Goal: Transaction & Acquisition: Purchase product/service

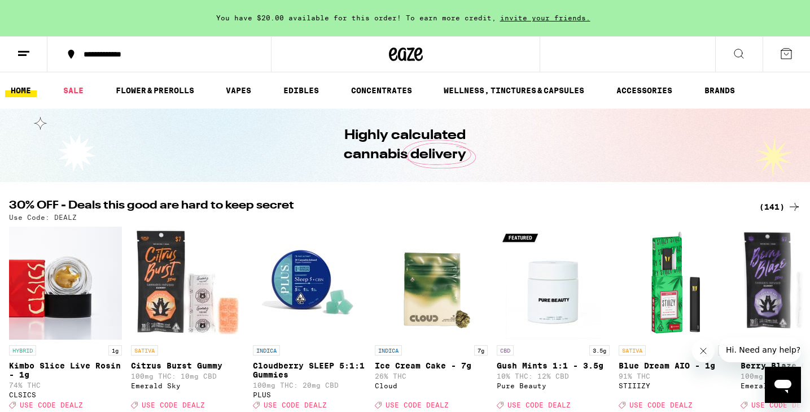
click at [780, 203] on div "(141)" at bounding box center [780, 207] width 42 height 14
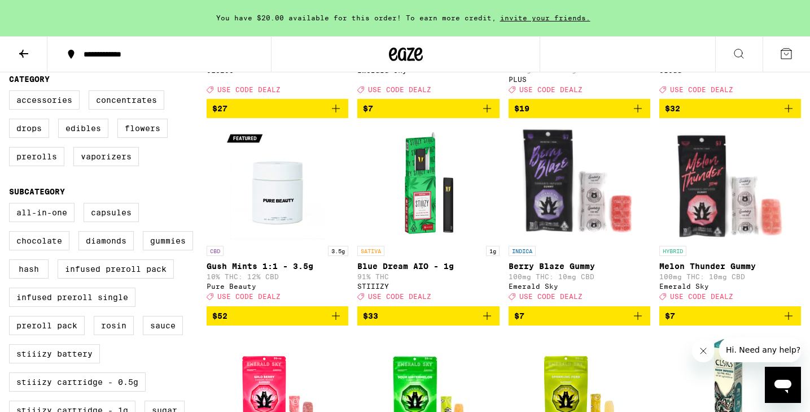
scroll to position [287, 0]
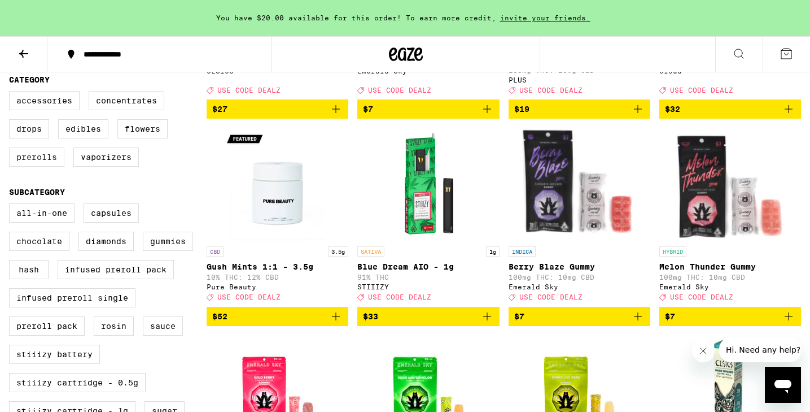
click at [33, 167] on label "Prerolls" at bounding box center [36, 156] width 55 height 19
click at [12, 93] on input "Prerolls" at bounding box center [11, 93] width 1 height 1
checkbox input "true"
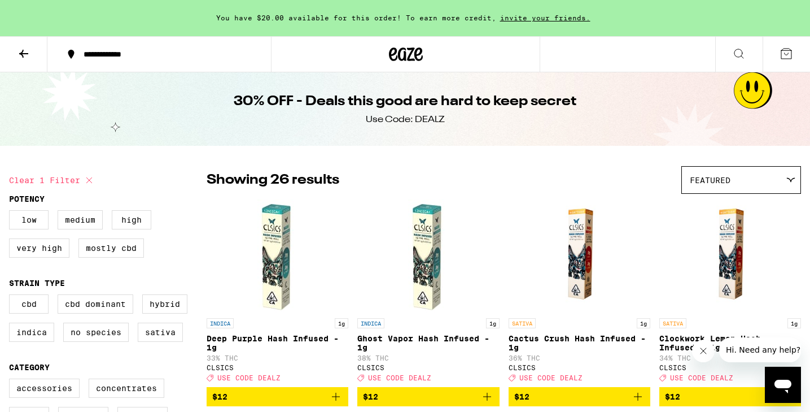
click at [23, 54] on icon at bounding box center [24, 54] width 14 height 14
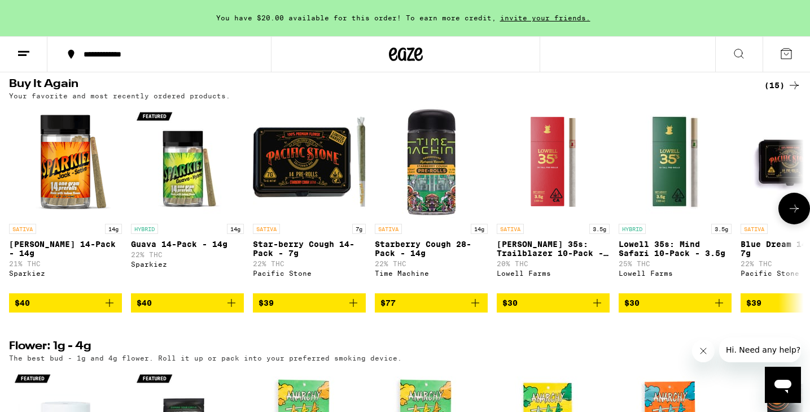
scroll to position [885, 0]
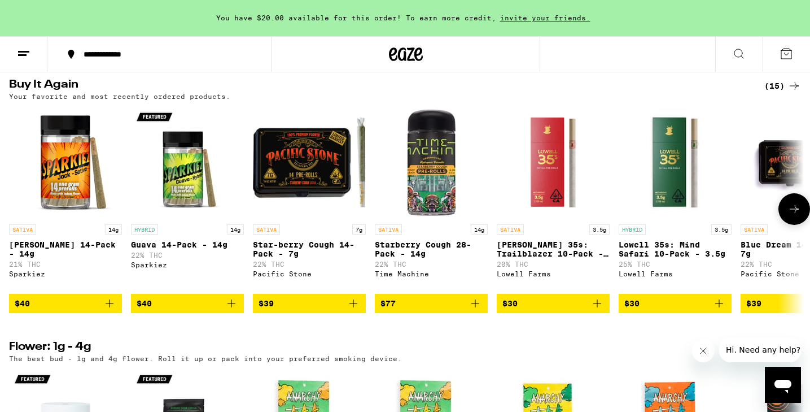
click at [355, 310] on icon "Add to bag" at bounding box center [354, 303] width 14 height 14
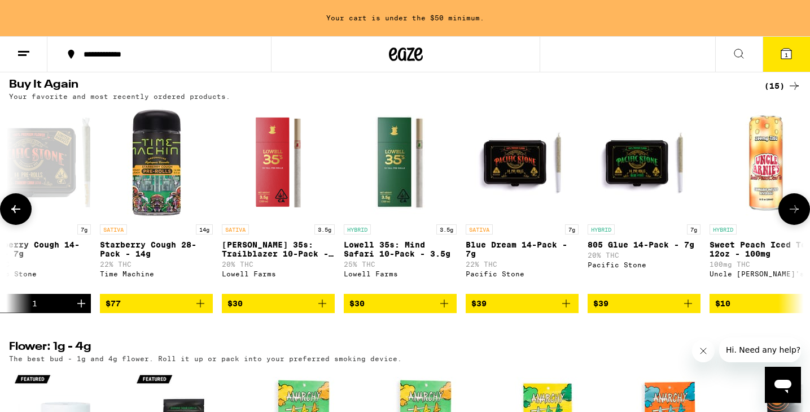
scroll to position [0, 275]
click at [685, 307] on icon "Add to bag" at bounding box center [688, 303] width 8 height 8
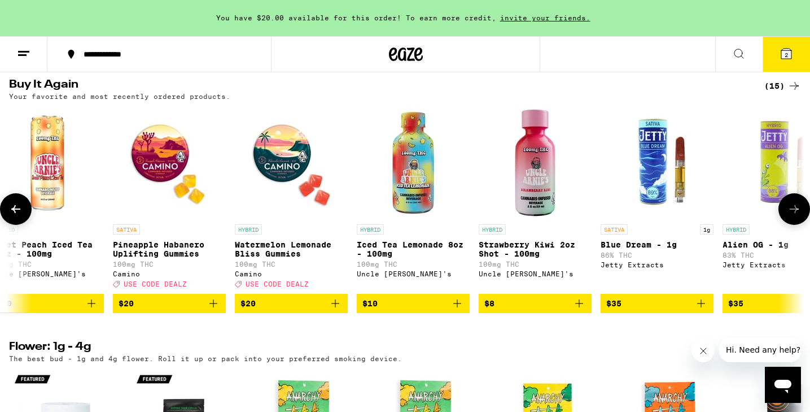
scroll to position [0, 994]
click at [789, 58] on icon at bounding box center [786, 54] width 10 height 10
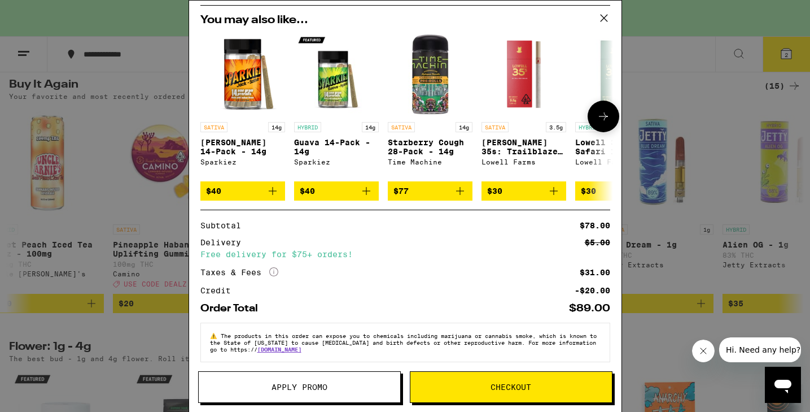
scroll to position [165, 0]
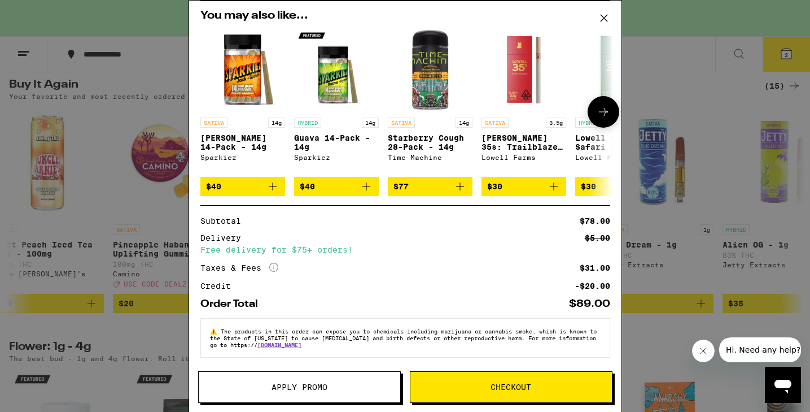
click at [459, 183] on icon "Add to bag" at bounding box center [460, 186] width 8 height 8
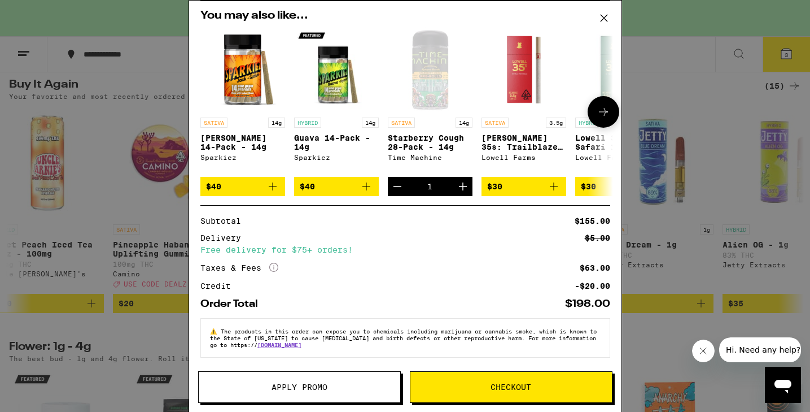
scroll to position [0, 0]
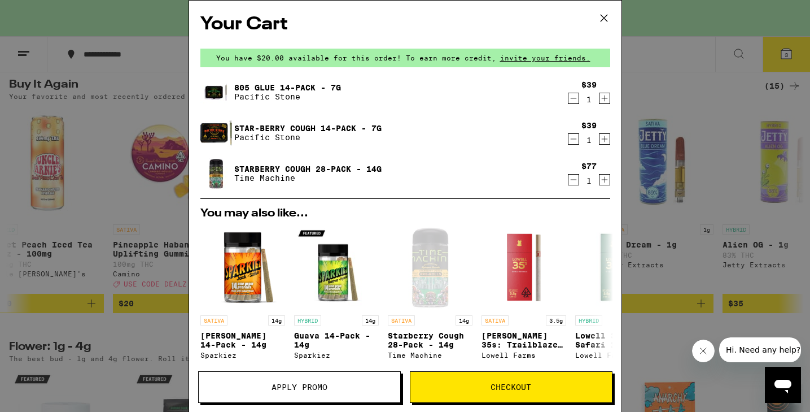
click at [577, 141] on icon "Decrement" at bounding box center [573, 139] width 10 height 14
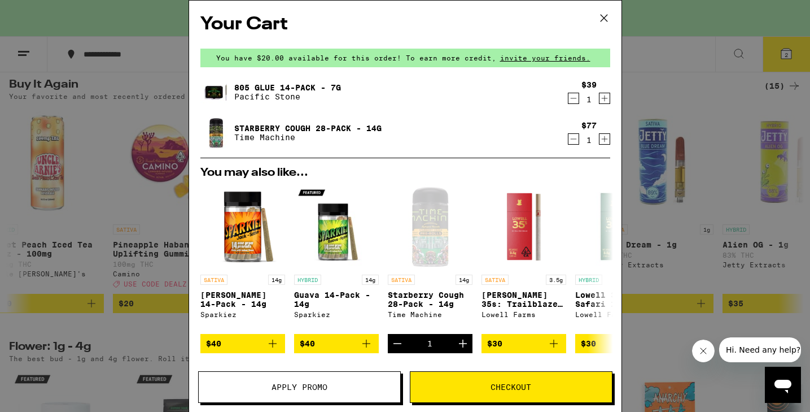
click at [570, 99] on icon "Decrement" at bounding box center [573, 98] width 10 height 14
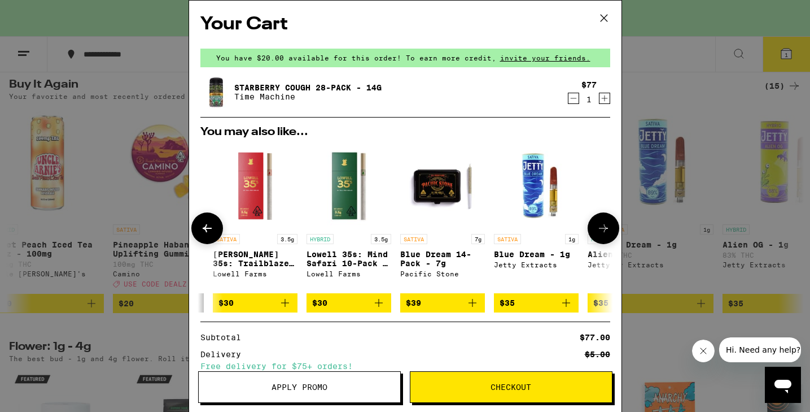
scroll to position [0, 269]
click at [472, 309] on icon "Add to bag" at bounding box center [473, 303] width 14 height 14
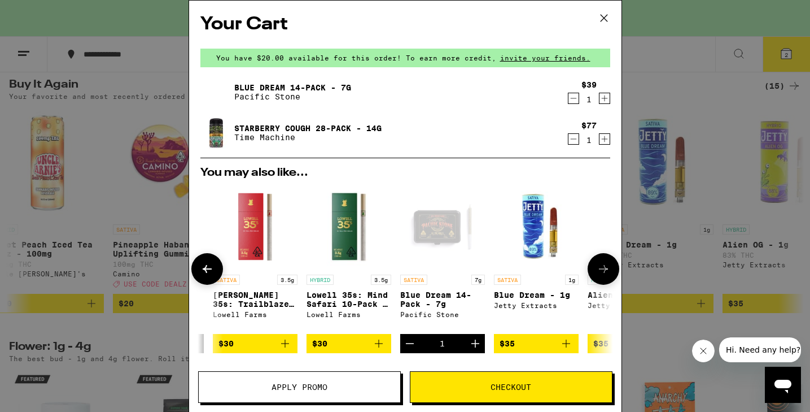
click at [605, 273] on icon at bounding box center [604, 269] width 14 height 14
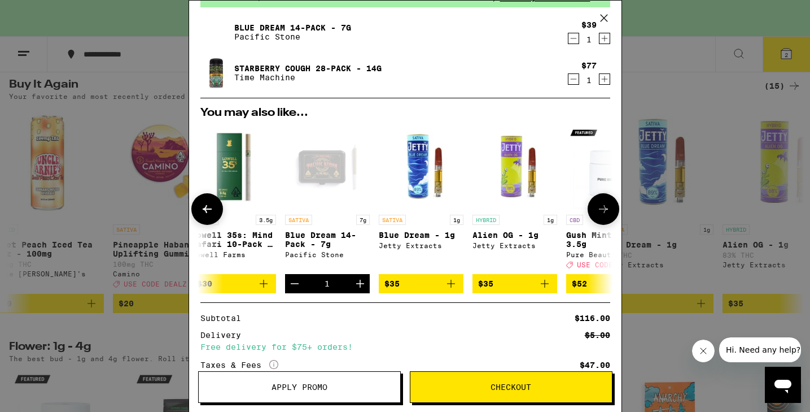
scroll to position [0, 527]
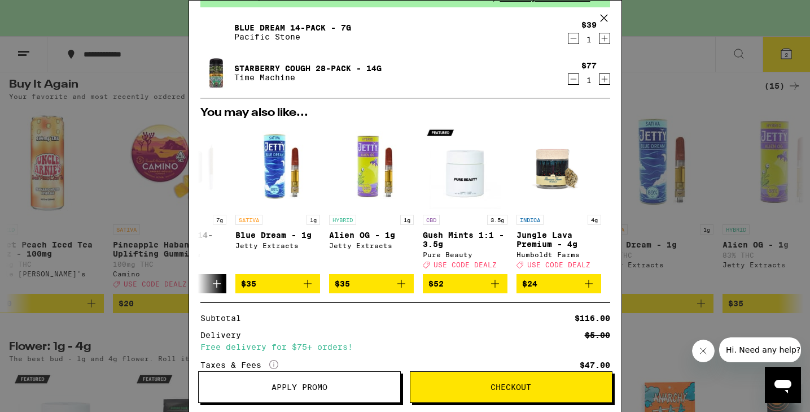
click at [578, 81] on icon "Decrement" at bounding box center [573, 79] width 10 height 14
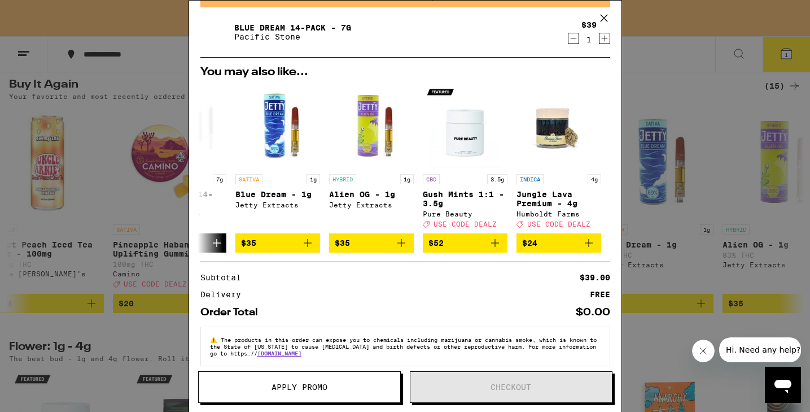
click at [601, 39] on icon "Increment" at bounding box center [604, 39] width 10 height 14
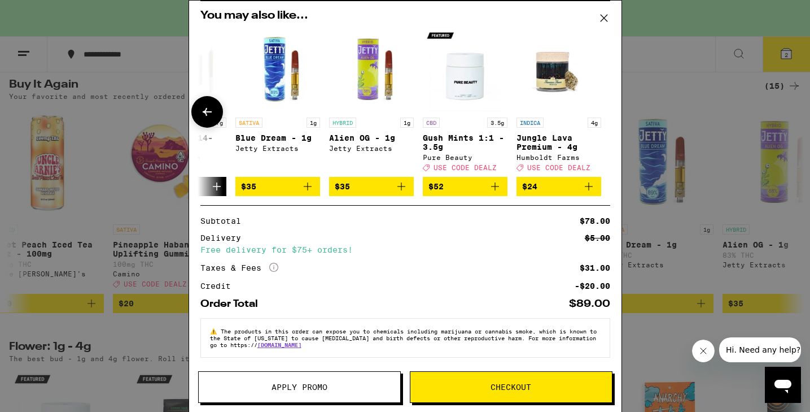
scroll to position [0, 0]
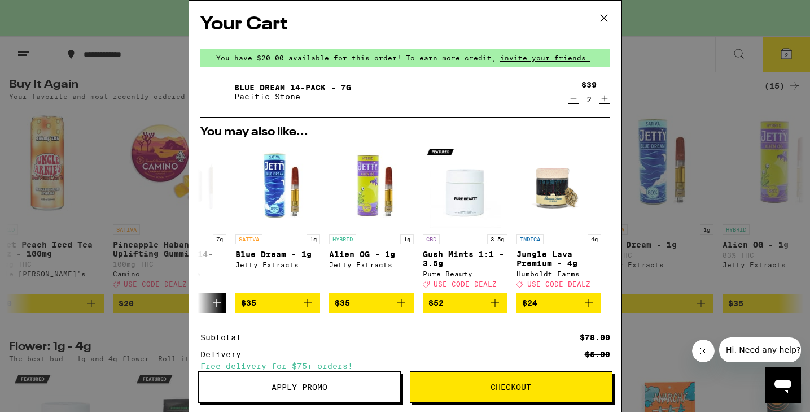
click at [574, 97] on icon "Decrement" at bounding box center [573, 98] width 10 height 14
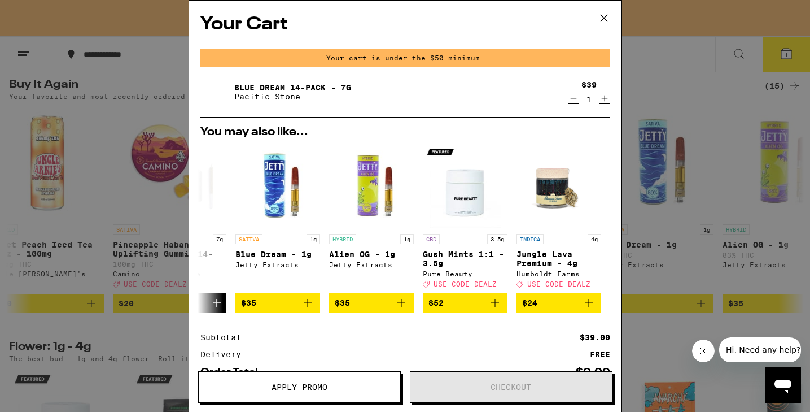
click at [574, 97] on icon "Decrement" at bounding box center [573, 98] width 10 height 14
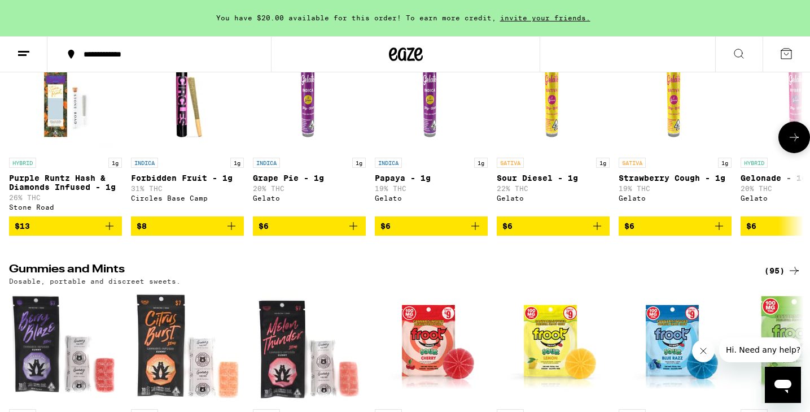
scroll to position [3360, 0]
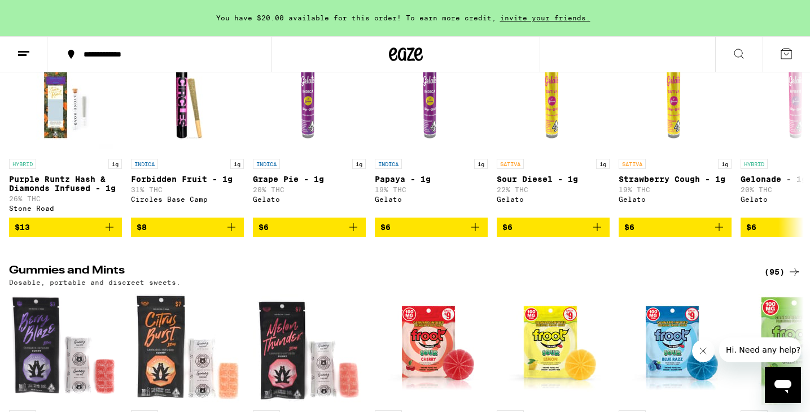
click at [783, 27] on div "(53)" at bounding box center [782, 21] width 37 height 14
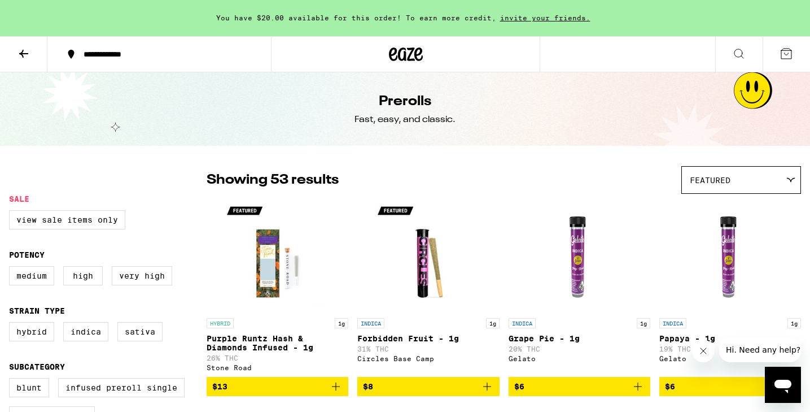
click at [28, 50] on icon at bounding box center [24, 54] width 14 height 14
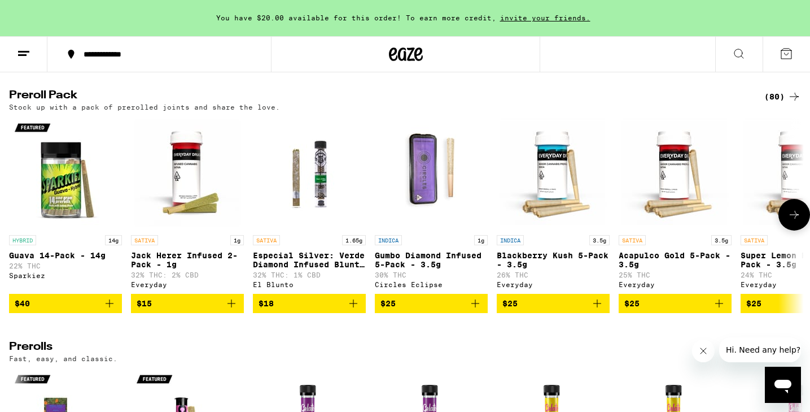
scroll to position [2919, 0]
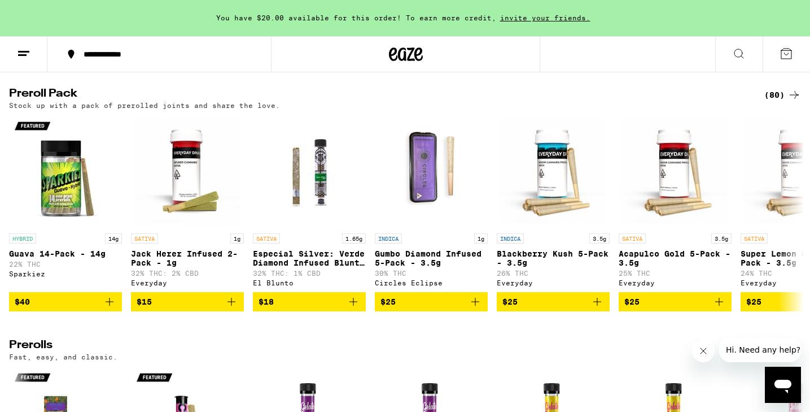
click at [129, 102] on h2 "Preroll Pack" at bounding box center [377, 95] width 737 height 14
click at [69, 102] on h2 "Preroll Pack" at bounding box center [377, 95] width 737 height 14
click at [778, 102] on div "(80)" at bounding box center [782, 95] width 37 height 14
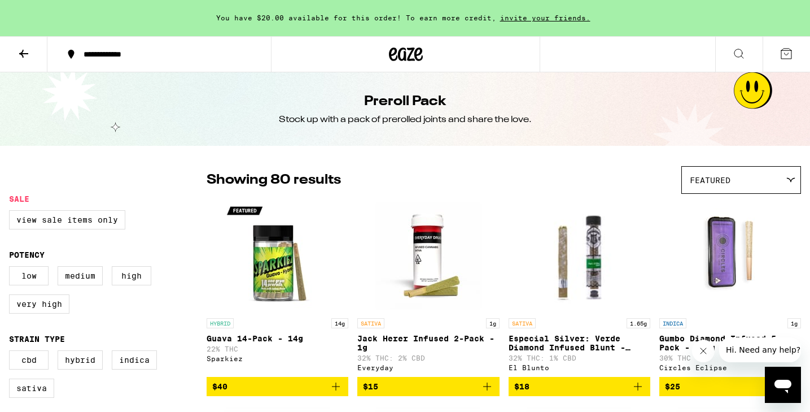
click at [291, 17] on span "You have $20.00 available for this order! To earn more credit," at bounding box center [356, 17] width 280 height 7
click at [29, 49] on icon at bounding box center [24, 54] width 14 height 14
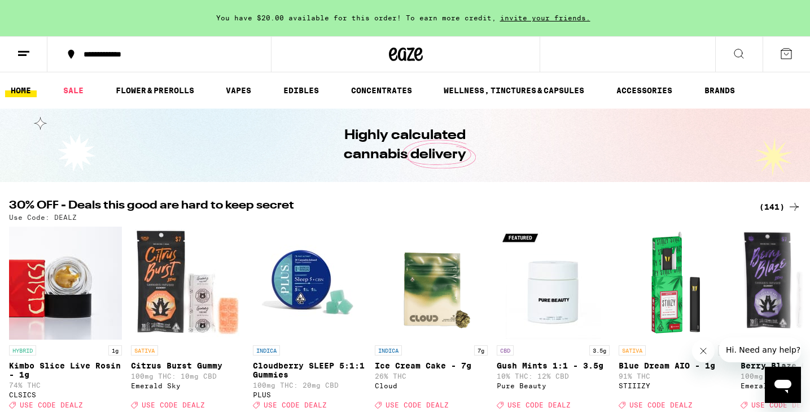
click at [773, 347] on span "Hi. Need any help?" at bounding box center [763, 349] width 75 height 9
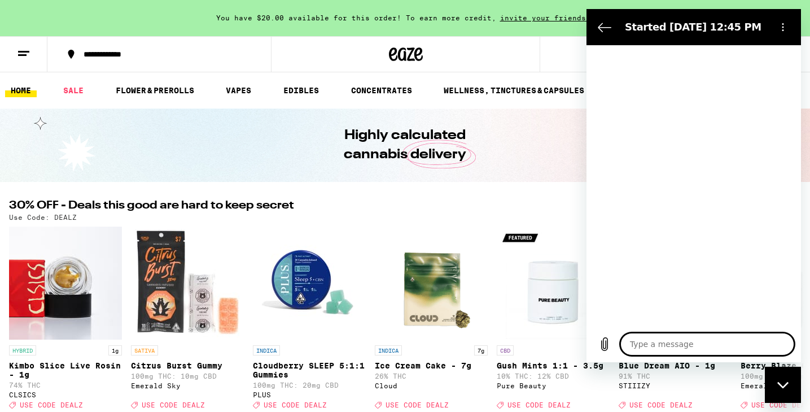
type textarea "x"
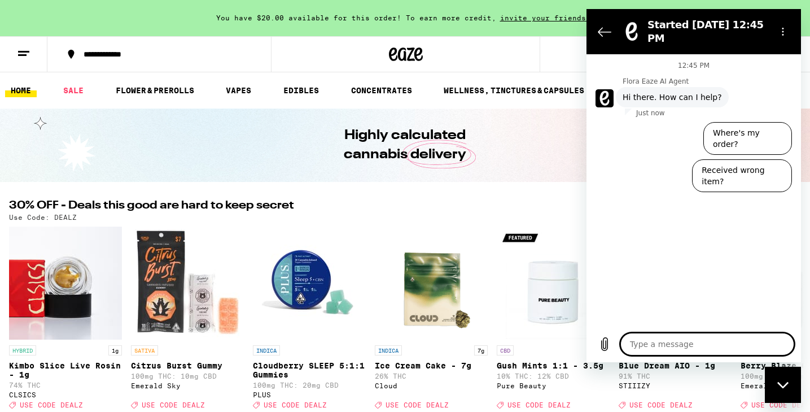
type textarea "w"
type textarea "x"
type textarea "wh"
type textarea "x"
type textarea "whe"
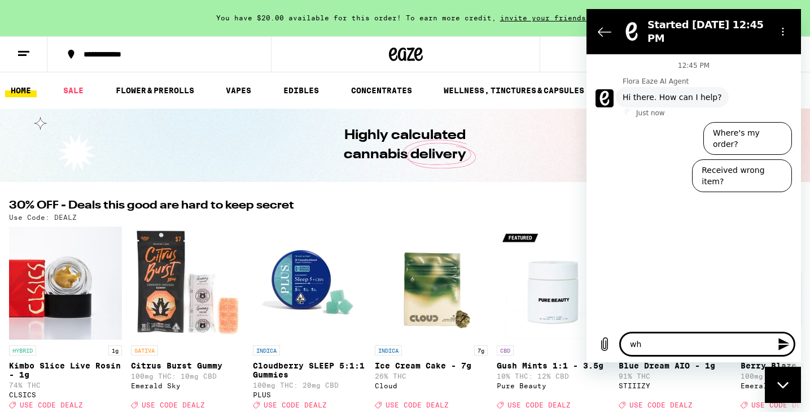
type textarea "x"
type textarea "when"
type textarea "x"
type textarea "when"
type textarea "x"
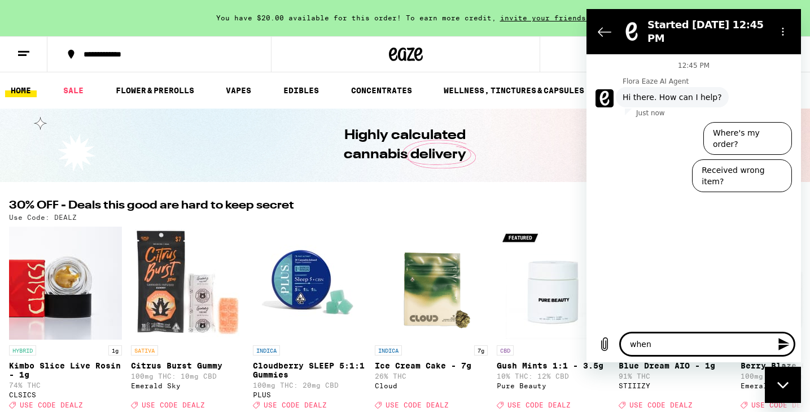
type textarea "when c"
type textarea "x"
type textarea "when ca"
type textarea "x"
type textarea "when can"
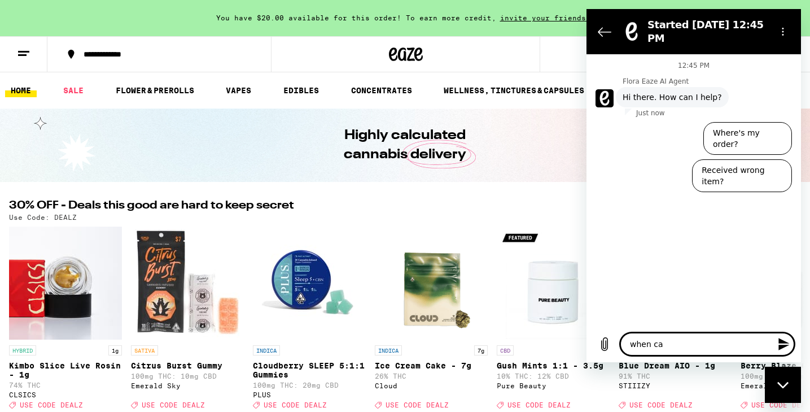
type textarea "x"
type textarea "when can"
type textarea "x"
type textarea "when can i"
type textarea "x"
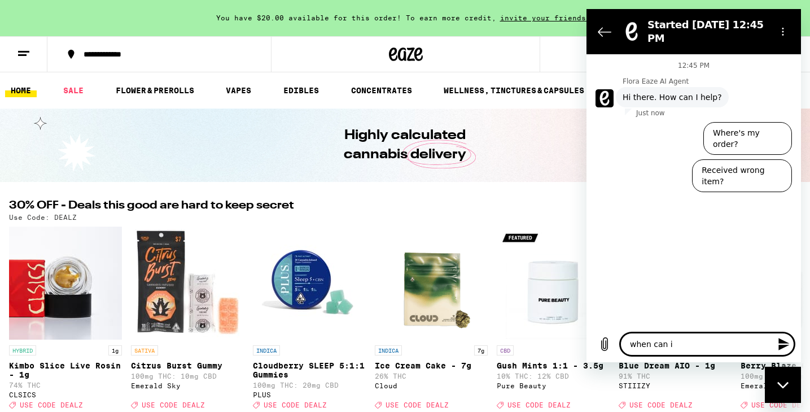
type textarea "when can i"
type textarea "x"
type textarea "when can i u"
type textarea "x"
type textarea "when can i [GEOGRAPHIC_DATA]"
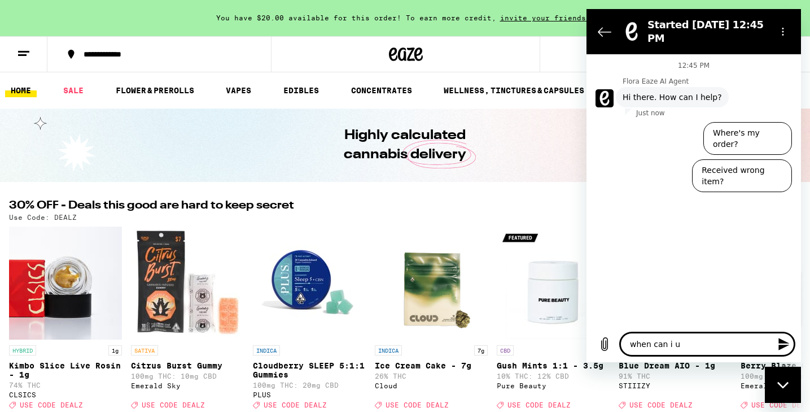
type textarea "x"
type textarea "when can i use"
type textarea "x"
type textarea "when can i use"
type textarea "x"
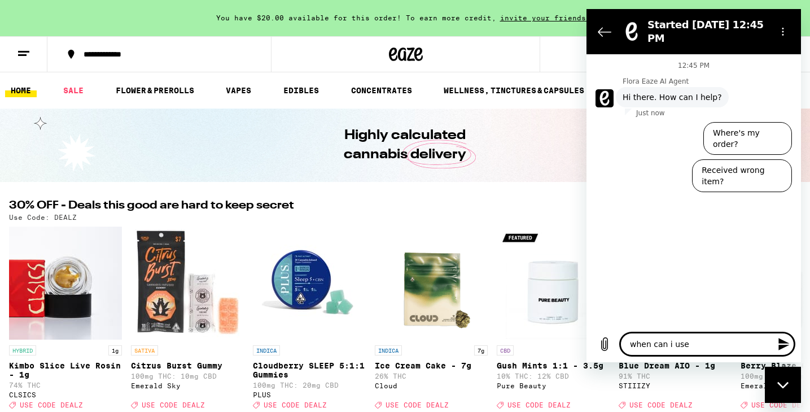
type textarea "when can i use m"
type textarea "x"
type textarea "when can i use my"
type textarea "x"
type textarea "when can i use my"
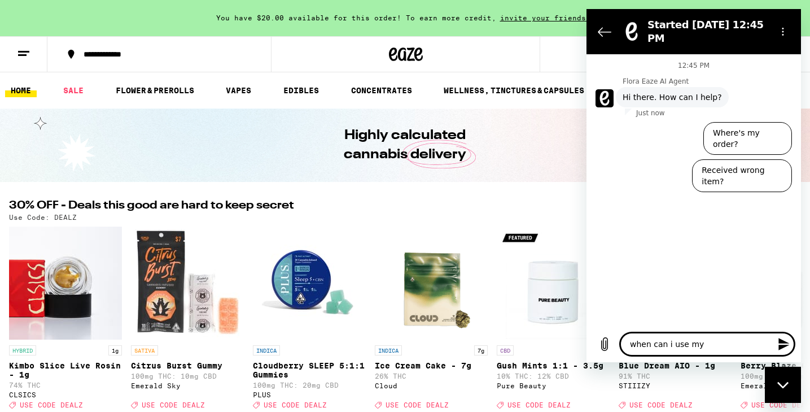
type textarea "x"
type textarea "when can i use my c"
type textarea "x"
type textarea "when can i use my cr"
type textarea "x"
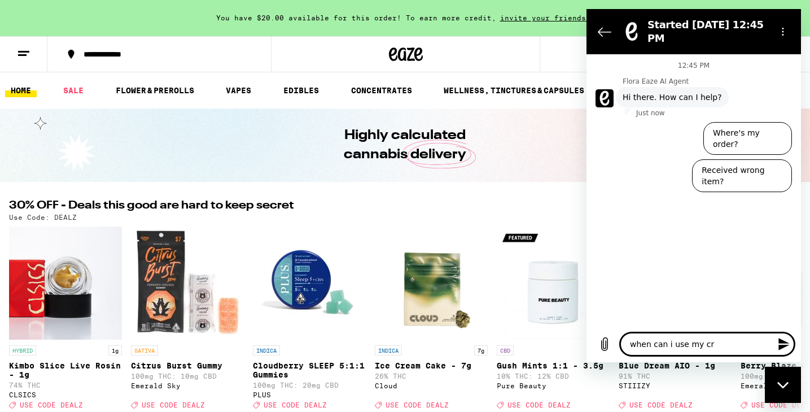
type textarea "when can i use my cre"
type textarea "x"
type textarea "when can i use my cred"
type textarea "x"
type textarea "when can i use my credi"
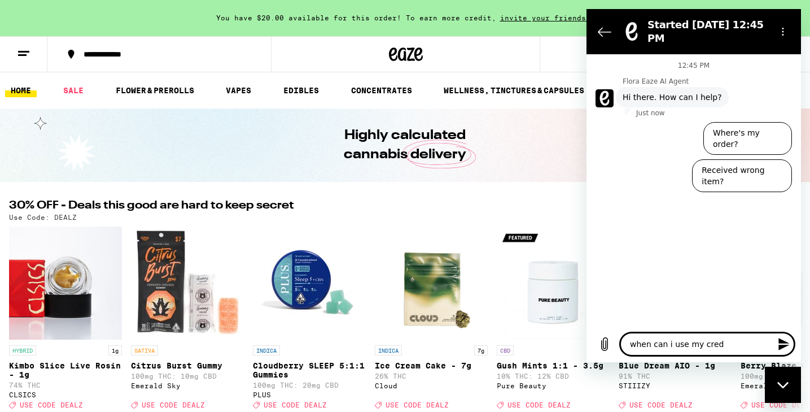
type textarea "x"
type textarea "when can i use my credit"
type textarea "x"
type textarea "when can i use my credit s"
type textarea "x"
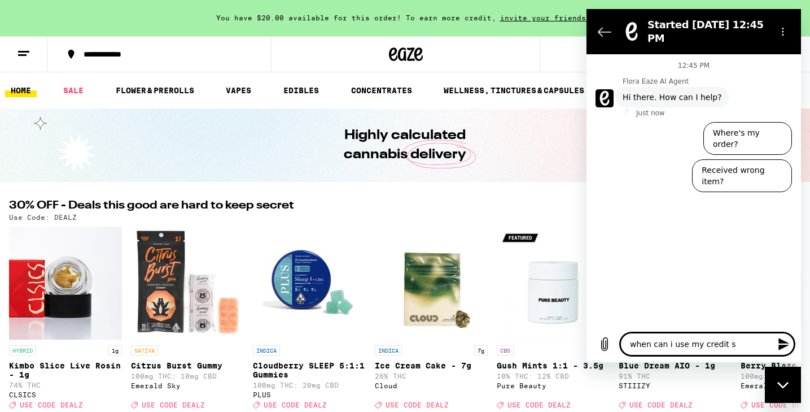
type textarea "when can i use my credit sb"
type textarea "x"
type textarea "when can i use my credit sby"
type textarea "x"
type textarea "when can i use my credit sby"
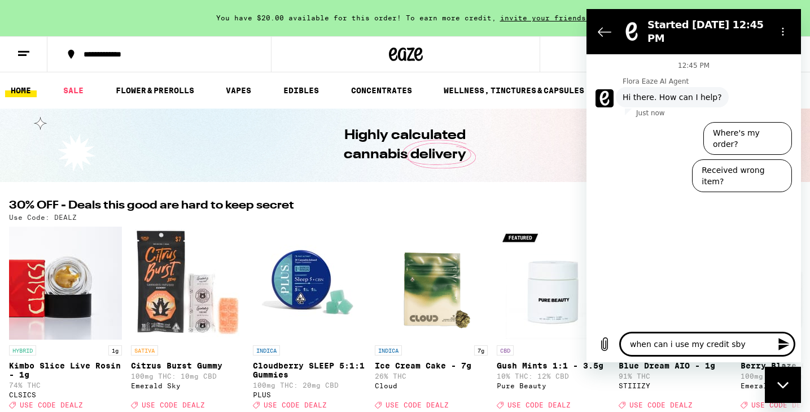
type textarea "x"
type textarea "when can i use my credit sby"
type textarea "x"
type textarea "when can i use my credit sb"
type textarea "x"
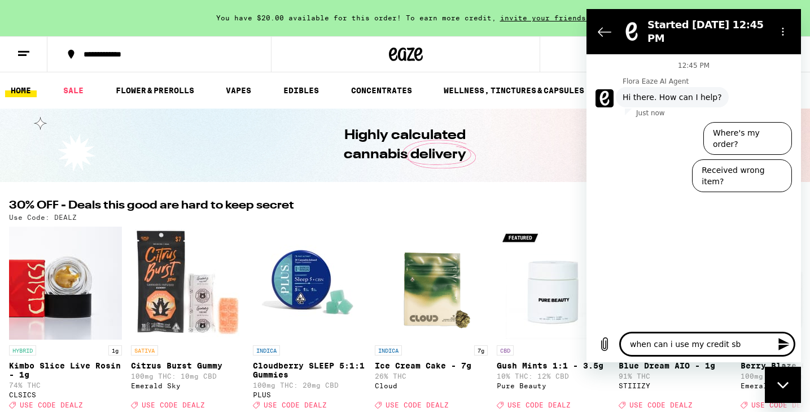
type textarea "when can i use my credit s"
type textarea "x"
type textarea "when can i use my credit"
type textarea "x"
type textarea "when can i use my credit"
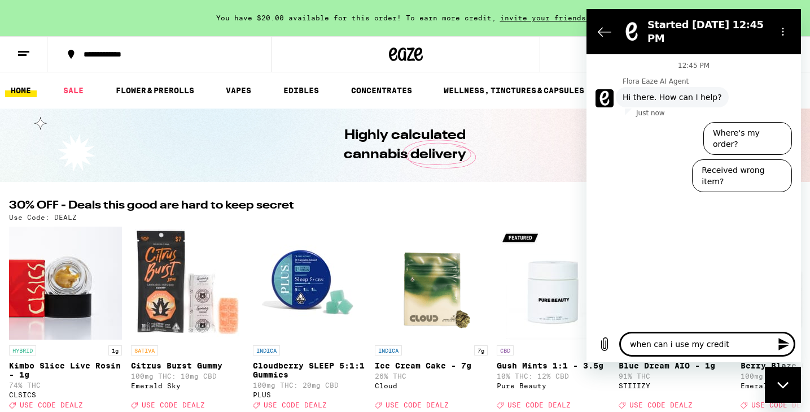
type textarea "x"
type textarea "when can i use my credits"
type textarea "x"
type textarea "when can i use my credits"
type textarea "x"
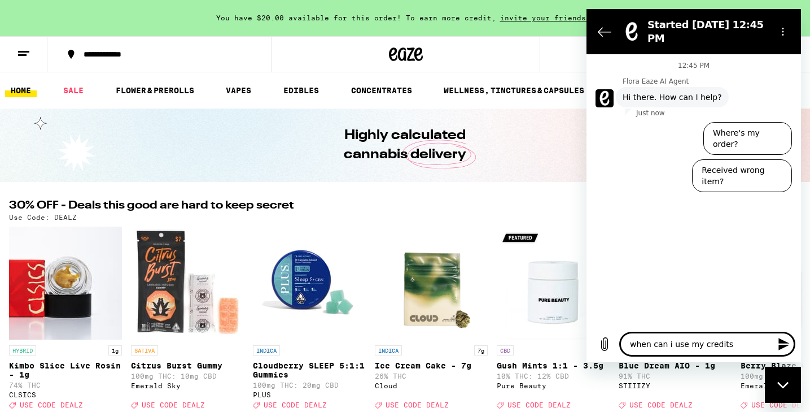
type textarea "when can i use my credits y"
type textarea "x"
type textarea "when can i use my credits"
type textarea "x"
type textarea "when can i use my credits b"
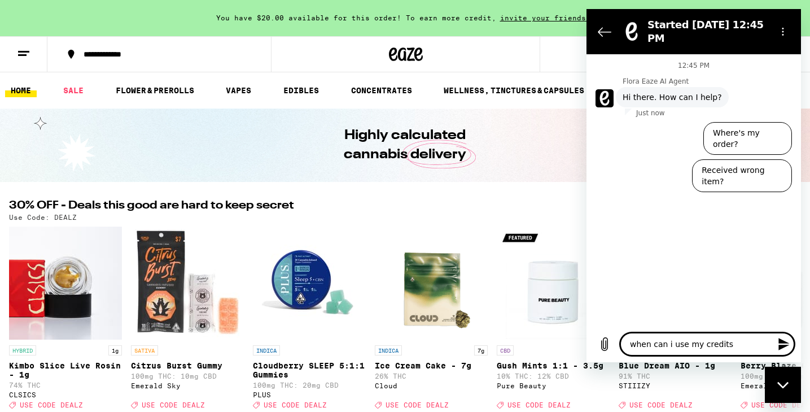
type textarea "x"
type textarea "when can i use my credits by"
type textarea "x"
click at [652, 342] on textarea "when can i use my credits by" at bounding box center [707, 343] width 174 height 23
type textarea "when dcan i use my credits by"
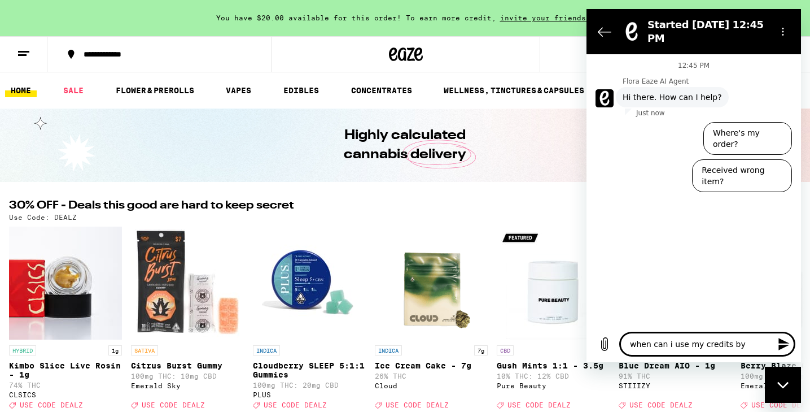
type textarea "x"
type textarea "when docan i use my credits by"
type textarea "x"
type textarea "when do can i use my credits by"
type textarea "x"
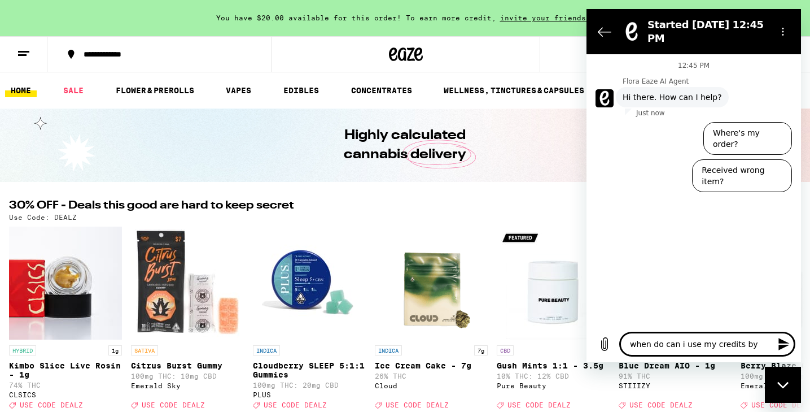
type textarea "when do ican i use my credits by"
type textarea "x"
type textarea "when do i can i use my credits by"
type textarea "x"
type textarea "when do i acan i use my credits by"
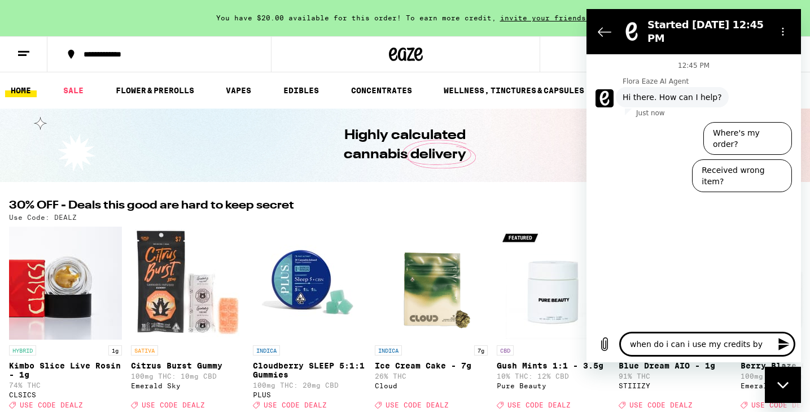
type textarea "x"
type textarea "when do i ahcan i use my credits by"
type textarea "x"
type textarea "when do i acan i use my credits by"
type textarea "x"
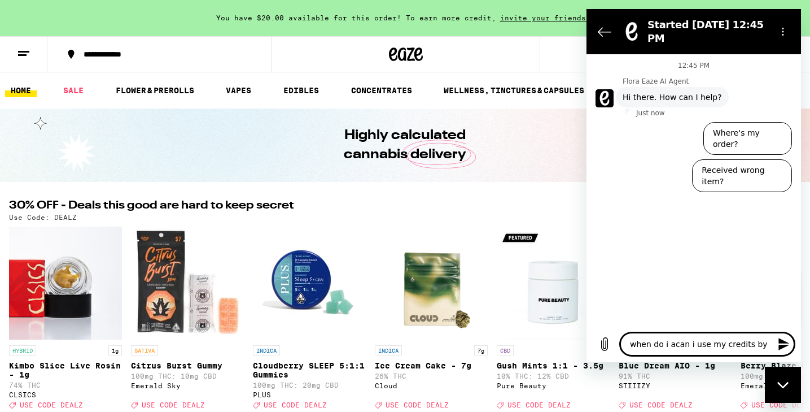
type textarea "when do i can i use my credits by"
type textarea "x"
type textarea "when do i hcan i use my credits by"
type textarea "x"
type textarea "when do i hacan i use my credits by"
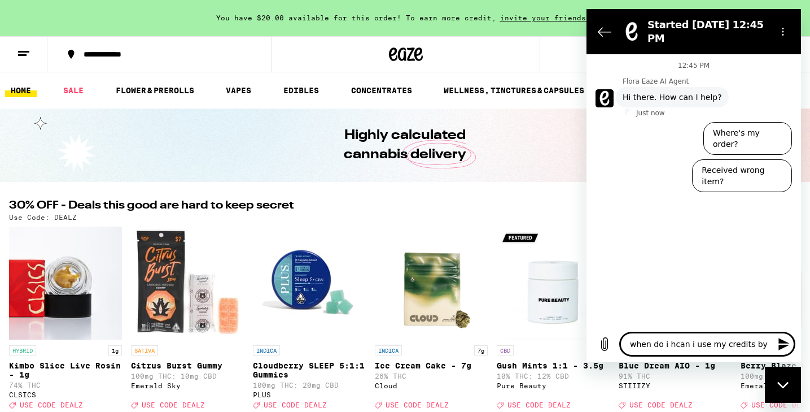
type textarea "x"
type textarea "when do i havcan i use my credits by"
type textarea "x"
type textarea "when do i havecan i use my credits by"
type textarea "x"
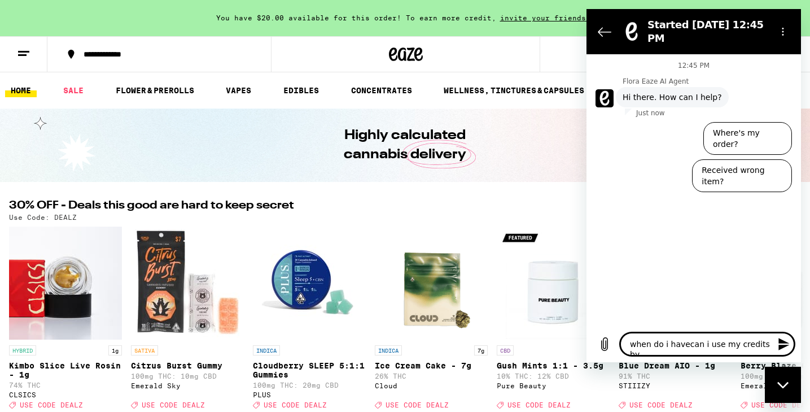
type textarea "when do i have can i use my credits by"
type textarea "x"
type textarea "when do i have tcan i use my credits by"
type textarea "x"
type textarea "when do i have tocan i use my credits by"
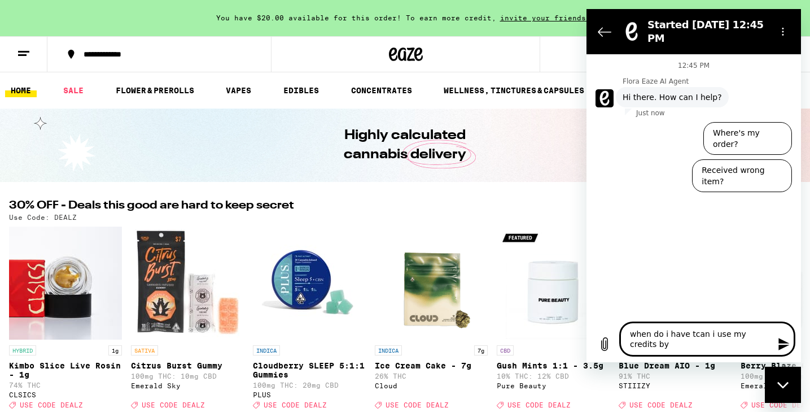
type textarea "x"
type textarea "when do i have to can i use my credits by"
type textarea "x"
drag, startPoint x: 716, startPoint y: 333, endPoint x: 703, endPoint y: 333, distance: 13.0
click at [703, 333] on textarea "when do i have to can i use my credits by" at bounding box center [707, 338] width 174 height 33
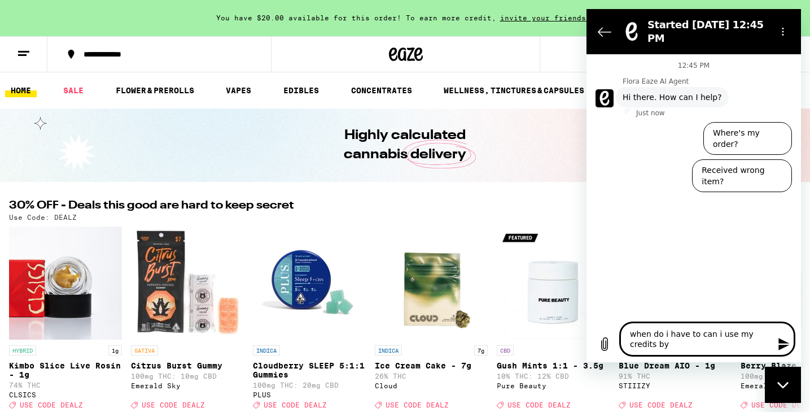
type textarea "when do i have to cause my credits by"
type textarea "x"
type textarea "when do i have to cuse my credits by"
type textarea "x"
type textarea "when do i have to use my credits by"
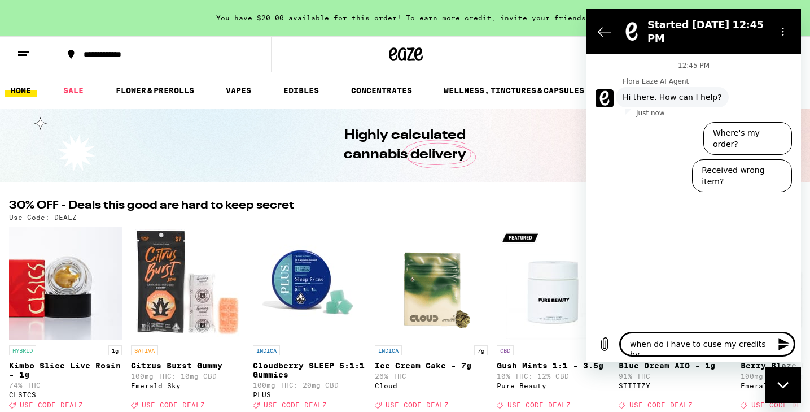
type textarea "x"
type textarea "when do i have touse my credits by"
type textarea "x"
type textarea "when do i have to use my credits by"
type textarea "x"
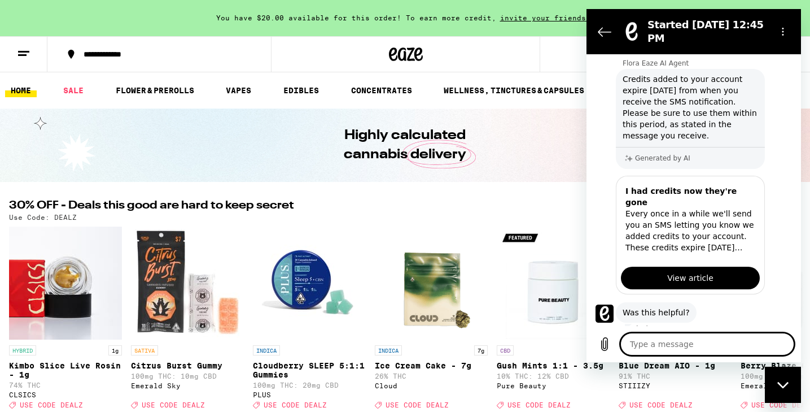
scroll to position [95, 0]
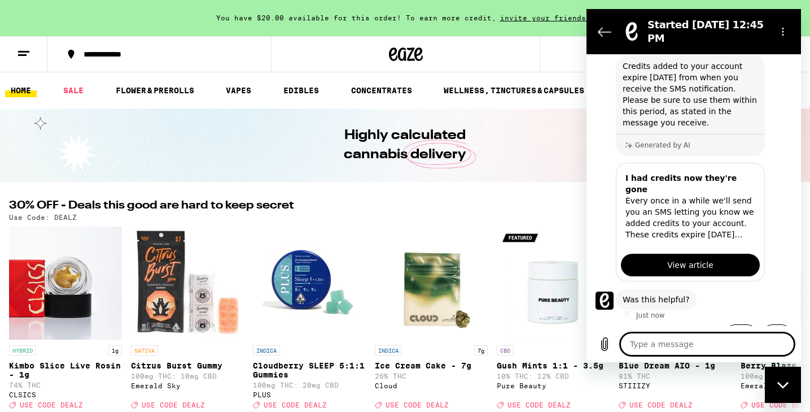
type textarea "x"
click at [603, 34] on icon "Back to the conversation list" at bounding box center [605, 32] width 14 height 14
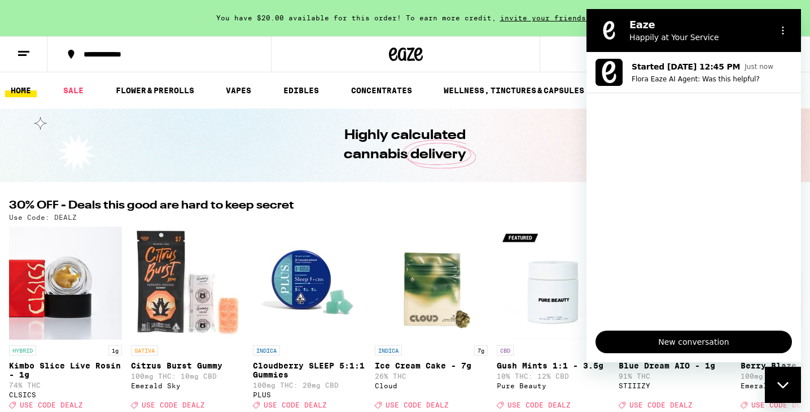
click at [554, 165] on div "Highly calculated cannabis delivery" at bounding box center [406, 144] width 434 height 73
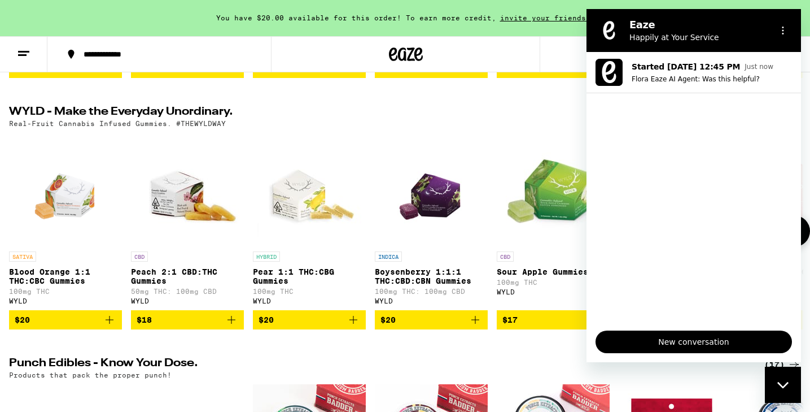
scroll to position [355, 0]
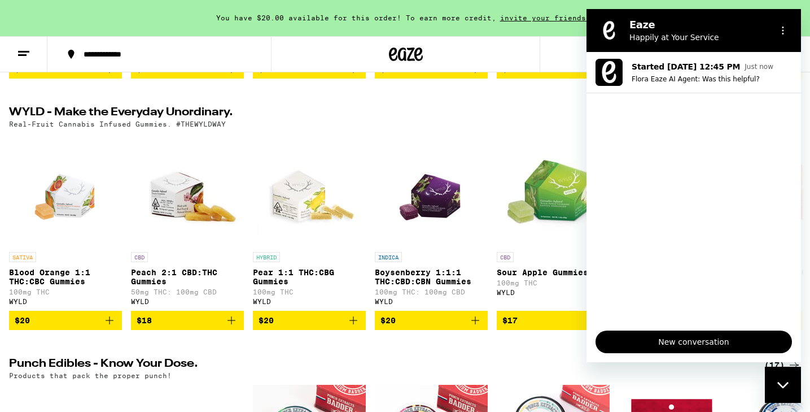
click at [440, 115] on h2 "WYLD - Make the Everyday Unordinary." at bounding box center [377, 114] width 737 height 14
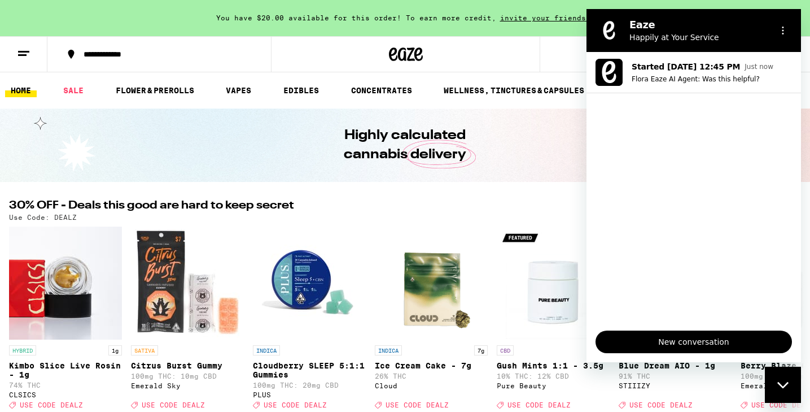
drag, startPoint x: 307, startPoint y: 139, endPoint x: 200, endPoint y: 100, distance: 113.9
click at [15, 47] on button at bounding box center [23, 55] width 47 height 36
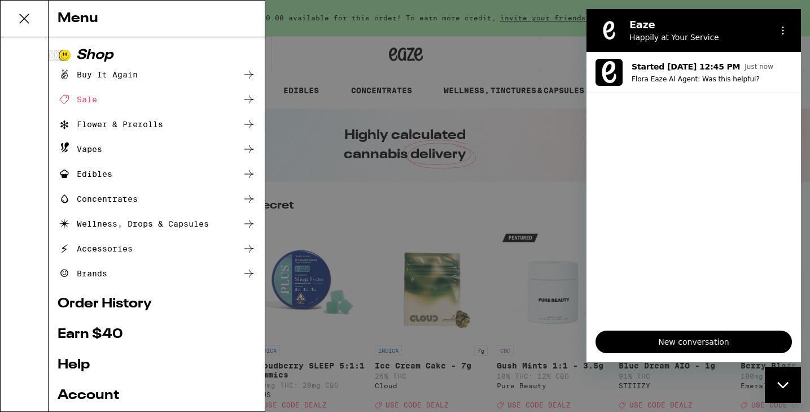
click at [119, 107] on ul "Buy It Again Sale Flower & Prerolls Vapes Edibles Concentrates Wellness, Drops …" at bounding box center [157, 174] width 198 height 212
click at [139, 93] on div "Sale" at bounding box center [157, 100] width 198 height 14
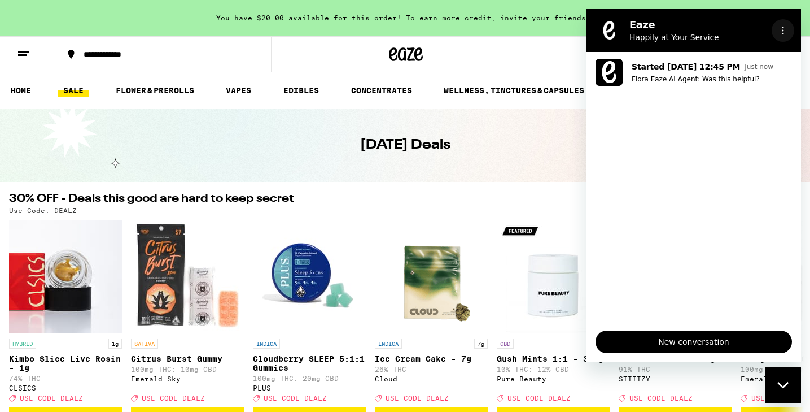
click at [782, 26] on icon "Options menu" at bounding box center [782, 30] width 9 height 9
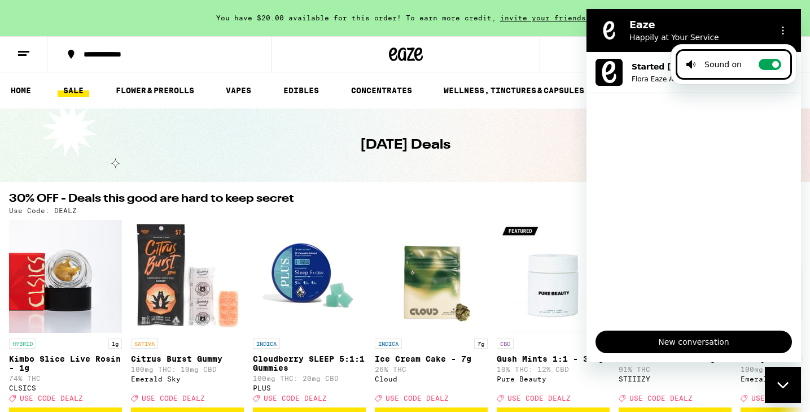
click at [705, 28] on h2 "Eaze" at bounding box center [698, 25] width 138 height 14
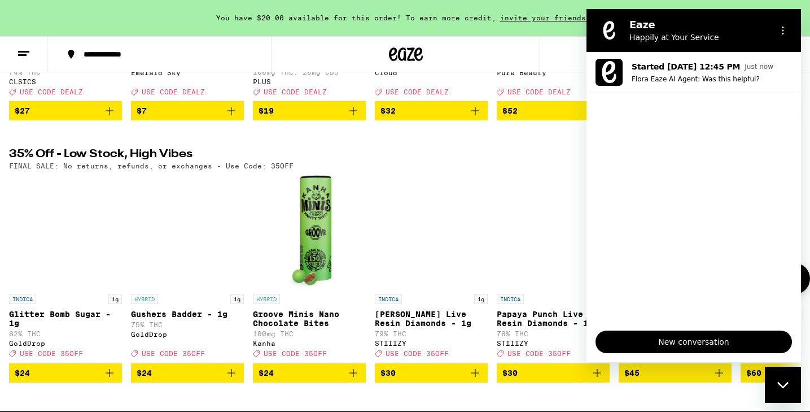
scroll to position [192, 0]
